Goal: Task Accomplishment & Management: Manage account settings

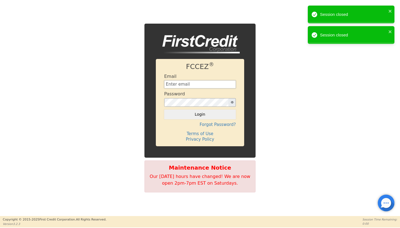
type input "[EMAIL_ADDRESS][DOMAIN_NAME]"
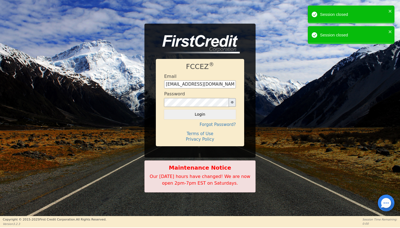
click at [200, 114] on button "Login" at bounding box center [200, 113] width 72 height 9
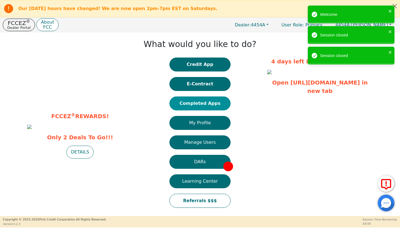
click at [197, 103] on button "Completed Apps" at bounding box center [199, 103] width 61 height 14
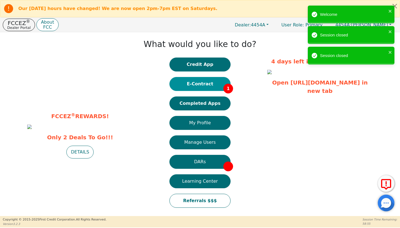
click at [207, 84] on button "E-Contract 1" at bounding box center [199, 84] width 61 height 14
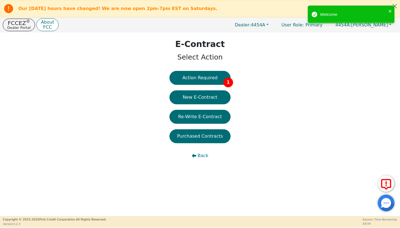
click at [221, 84] on div "Action Required 1 New E-Contract Re-Write E-Contract Purchased Contracts Back" at bounding box center [199, 119] width 61 height 97
click at [205, 76] on button "Action Required 1" at bounding box center [199, 78] width 61 height 14
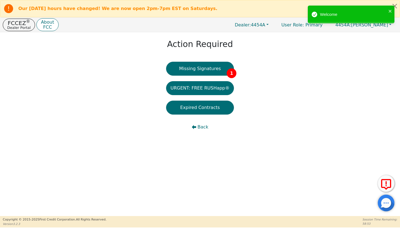
click at [205, 76] on div "Missing Signatures 1 URGENT: FREE RUSHapp® Expired Contracts Back" at bounding box center [200, 101] width 68 height 78
click at [205, 71] on button "Missing Signatures 1" at bounding box center [200, 69] width 68 height 14
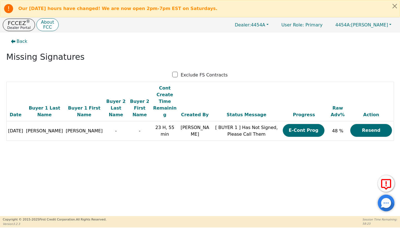
drag, startPoint x: 142, startPoint y: 49, endPoint x: 177, endPoint y: 42, distance: 35.9
click at [177, 42] on div "Back Missing Signatures Exclude FS Contracts Date Buyer 1 Last Name Buyer 1 Fir…" at bounding box center [200, 92] width 400 height 121
